Goal: Transaction & Acquisition: Purchase product/service

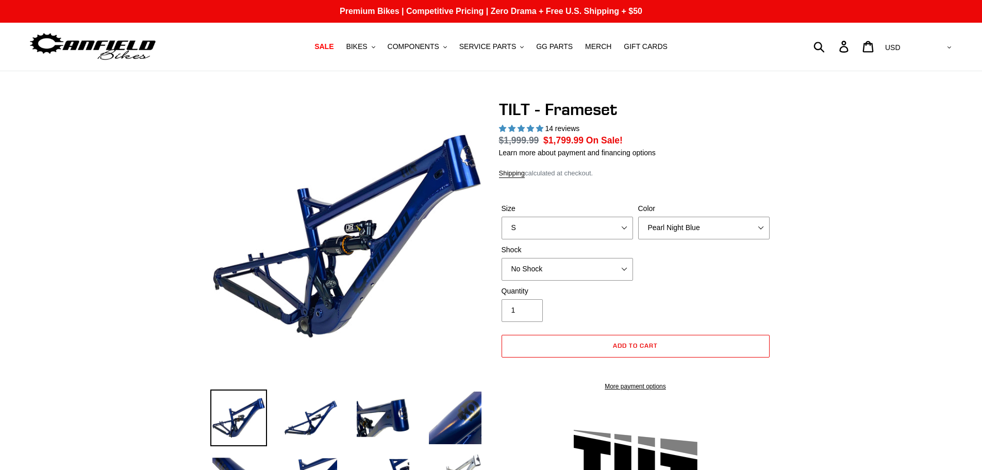
select select "highest-rating"
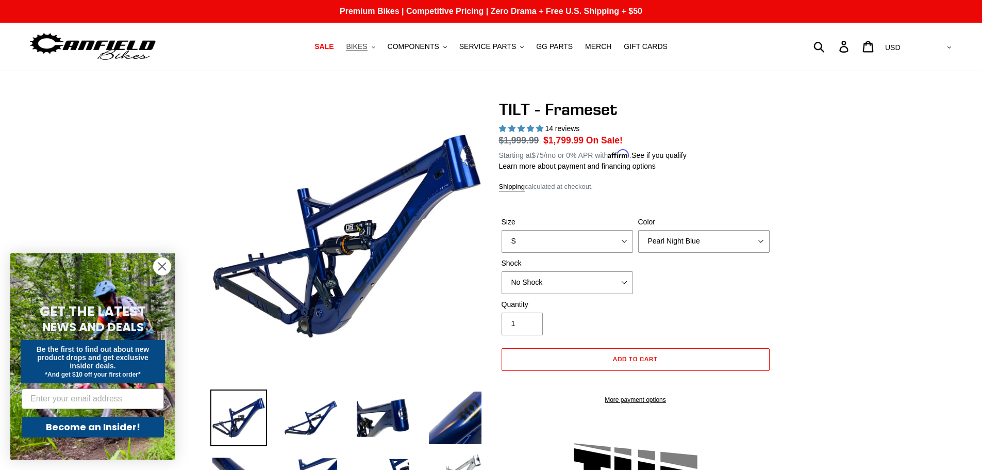
click at [367, 48] on span "BIKES" at bounding box center [356, 46] width 21 height 9
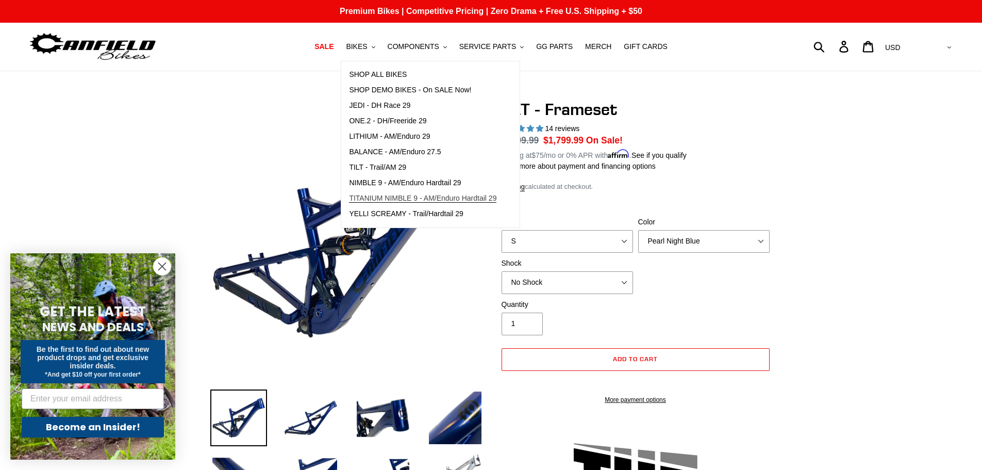
click at [379, 196] on span "TITANIUM NIMBLE 9 - AM/Enduro Hardtail 29" at bounding box center [422, 198] width 147 height 9
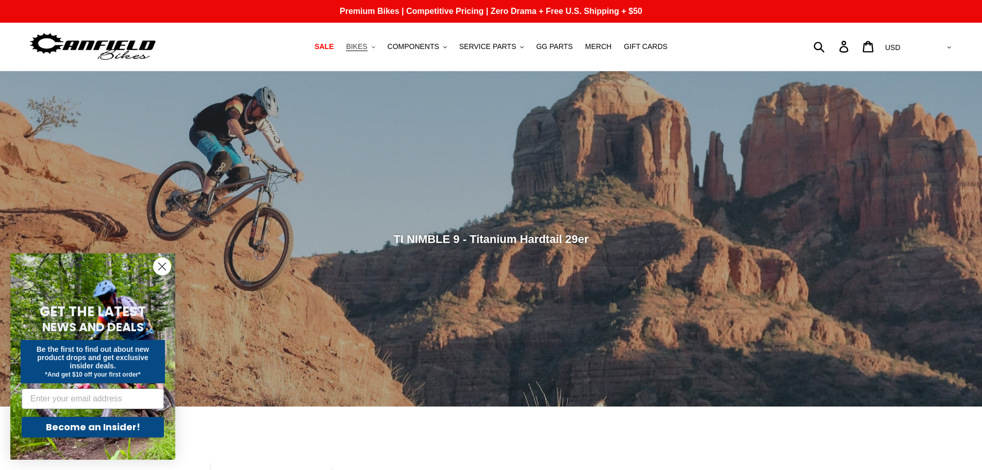
click at [365, 51] on span "BIKES" at bounding box center [356, 46] width 21 height 9
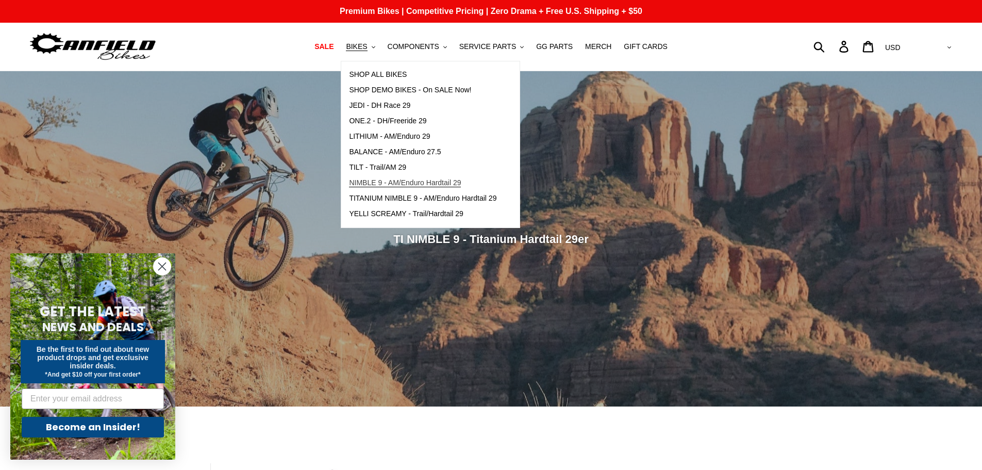
click at [398, 177] on link "NIMBLE 9 - AM/Enduro Hardtail 29" at bounding box center [422, 182] width 163 height 15
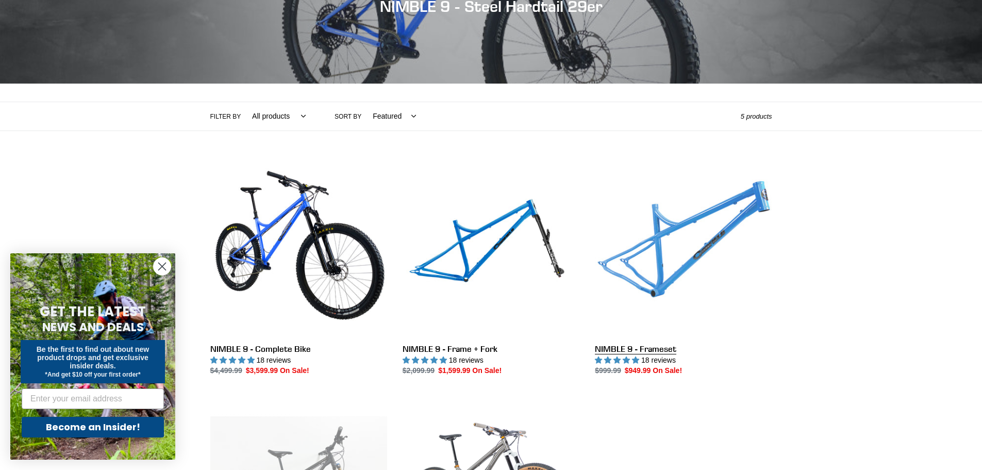
scroll to position [155, 0]
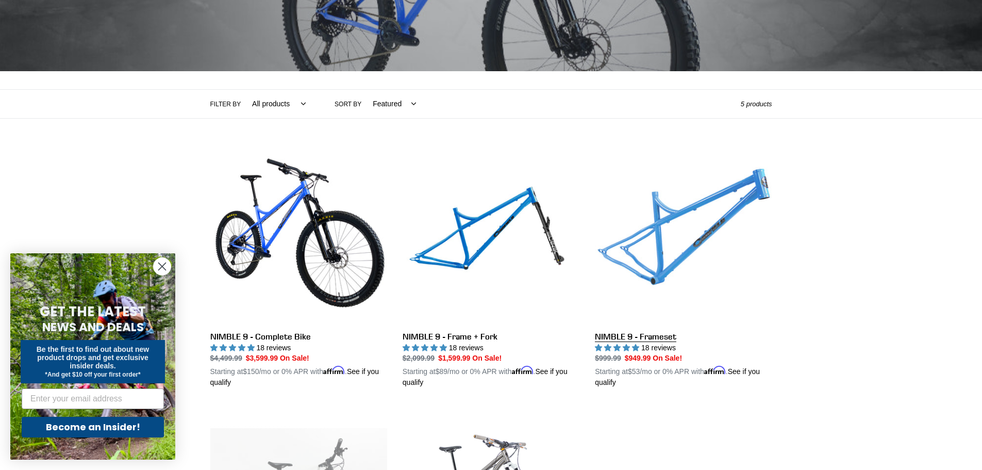
click at [673, 270] on link "NIMBLE 9 - Frameset" at bounding box center [683, 267] width 177 height 241
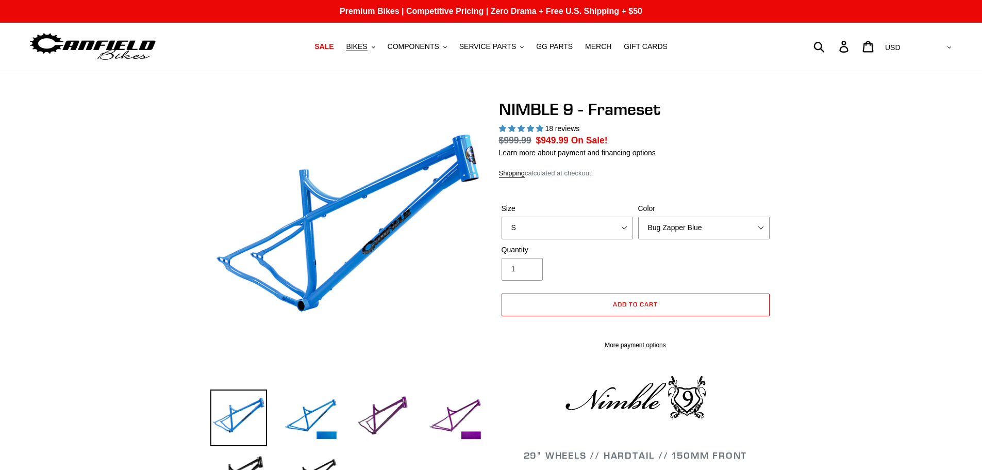
select select "highest-rating"
click at [622, 229] on select "S M L XL" at bounding box center [567, 228] width 131 height 23
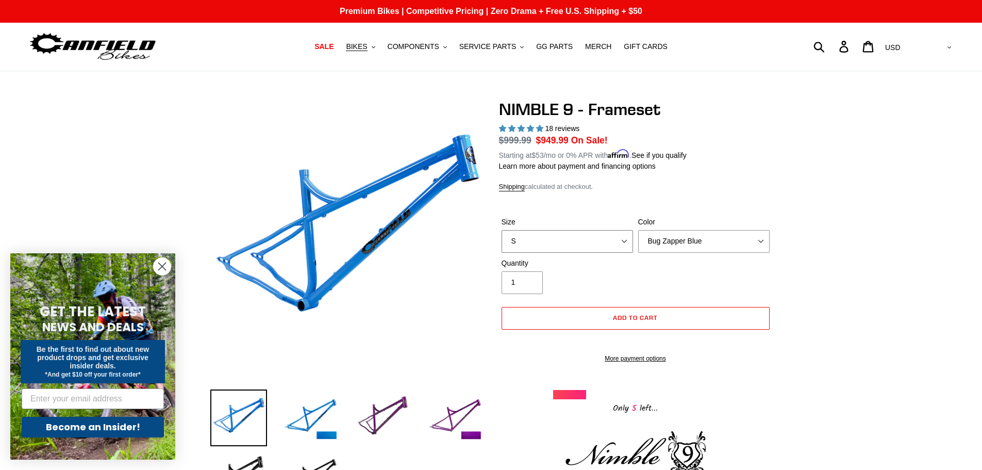
select select "M"
click at [502, 230] on select "S M L XL" at bounding box center [567, 241] width 131 height 23
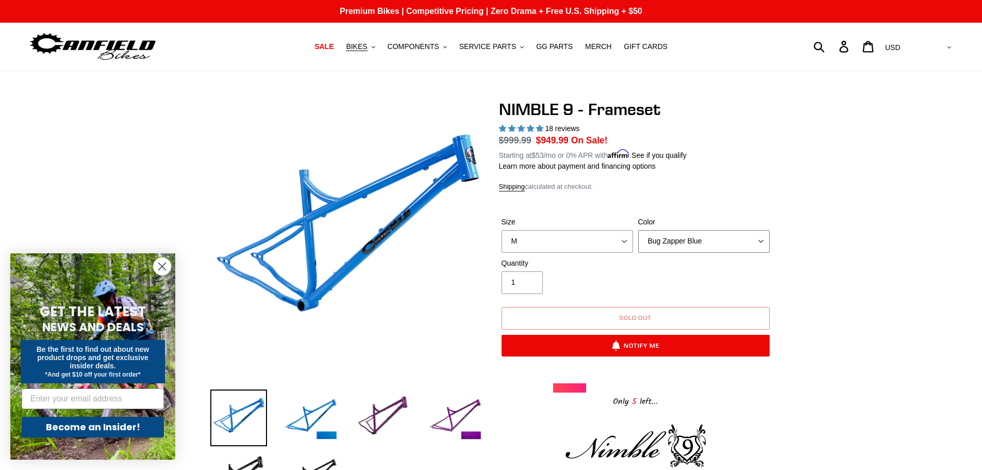
click at [759, 242] on select "Bug Zapper Blue Purple Haze -Sold Out Galaxy Black" at bounding box center [703, 241] width 131 height 23
select select "Galaxy Black"
click at [638, 230] on select "Bug Zapper Blue Purple Haze -Sold Out Galaxy Black" at bounding box center [703, 241] width 131 height 23
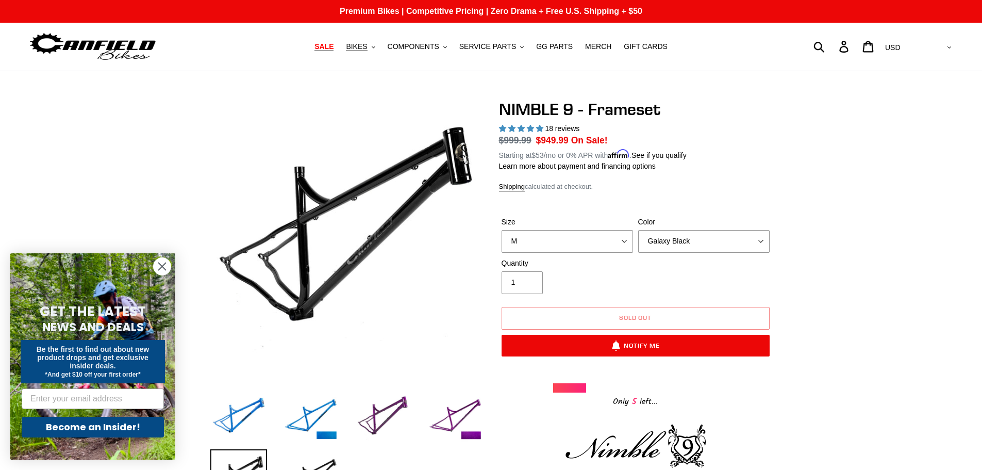
click at [334, 47] on span "SALE" at bounding box center [323, 46] width 19 height 9
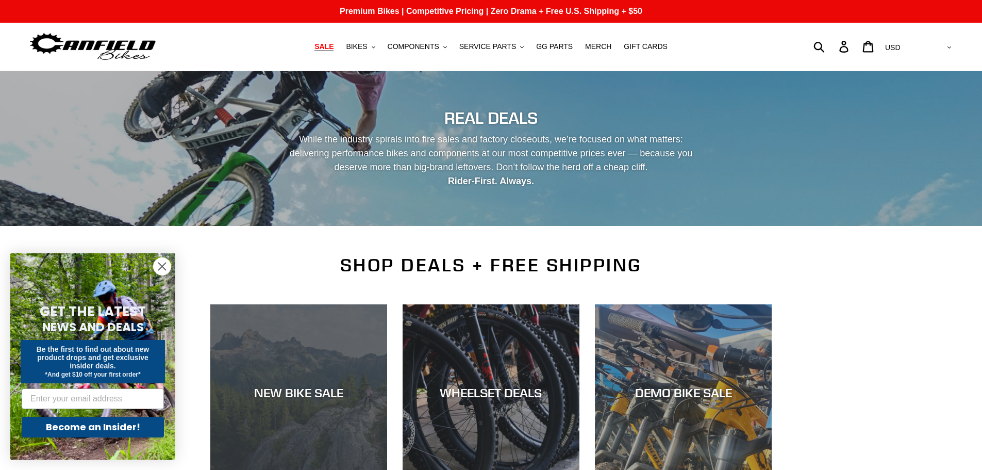
scroll to position [155, 0]
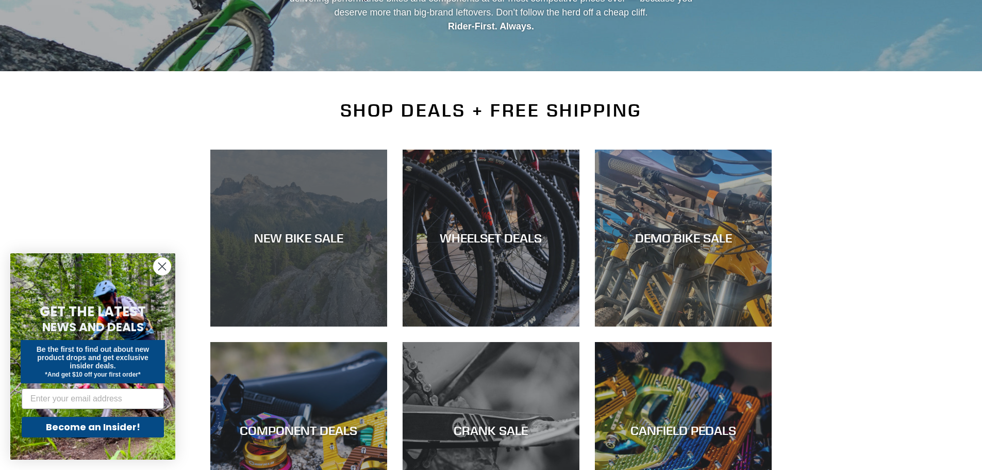
click at [306, 244] on div "NEW BIKE SALE" at bounding box center [298, 237] width 177 height 15
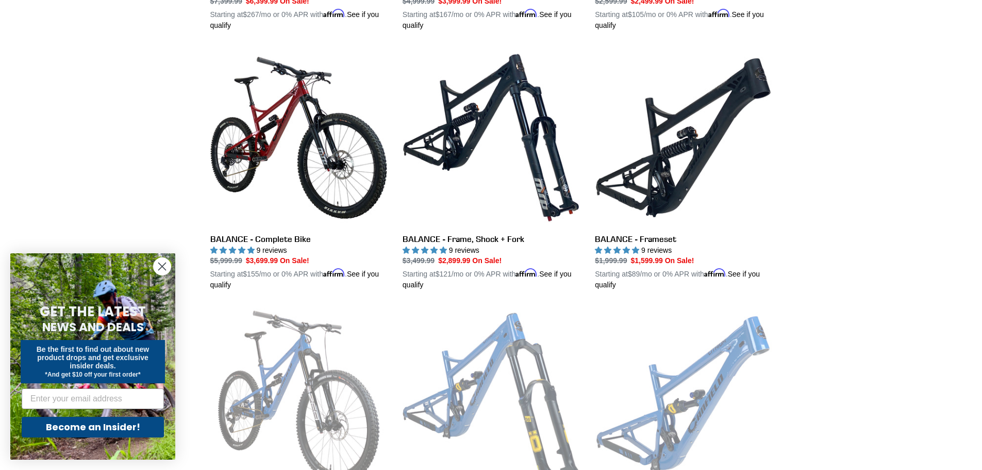
scroll to position [1031, 0]
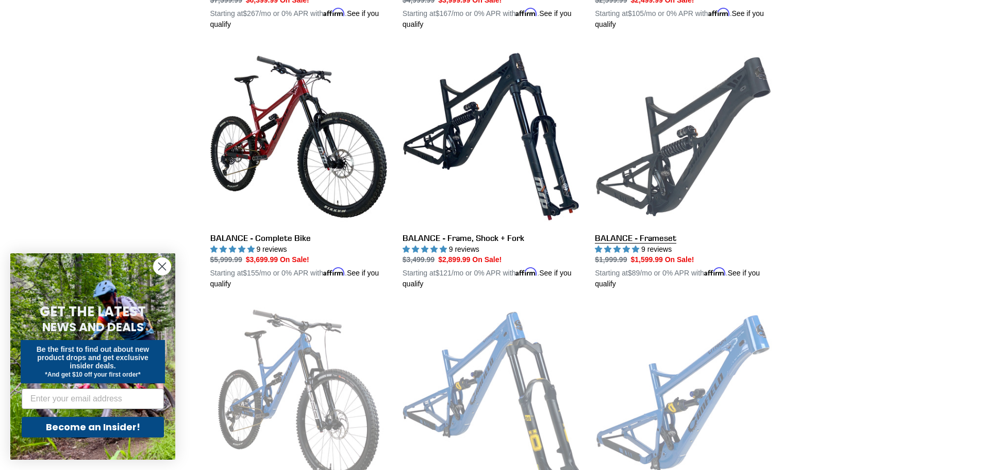
click at [669, 189] on link "BALANCE - Frameset" at bounding box center [683, 168] width 177 height 241
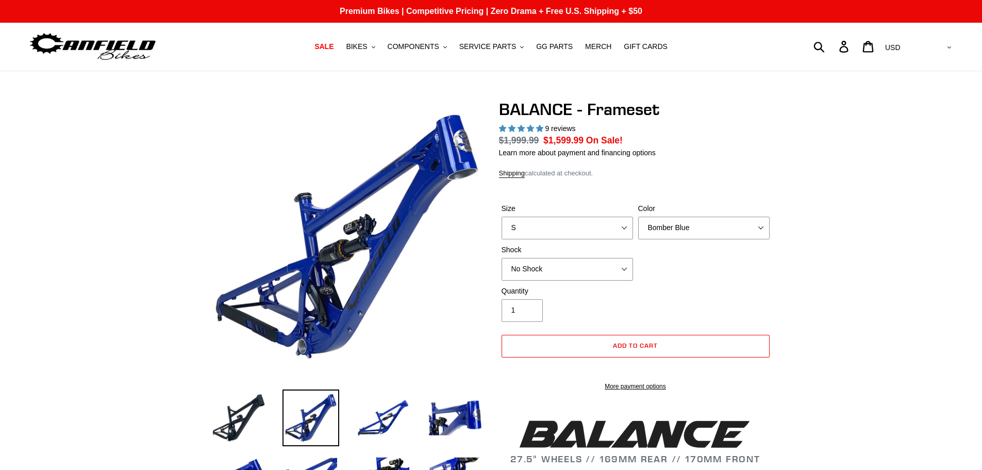
select select "highest-rating"
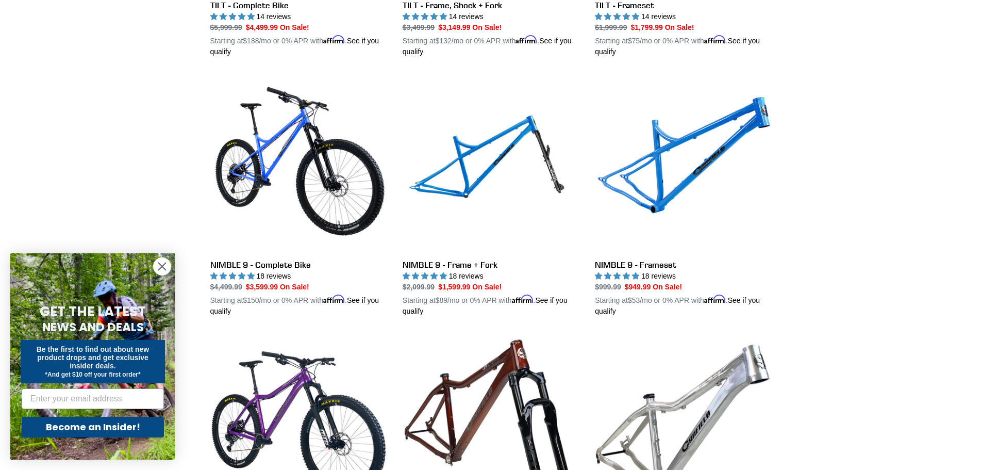
scroll to position [1824, 0]
